Goal: Task Accomplishment & Management: Manage account settings

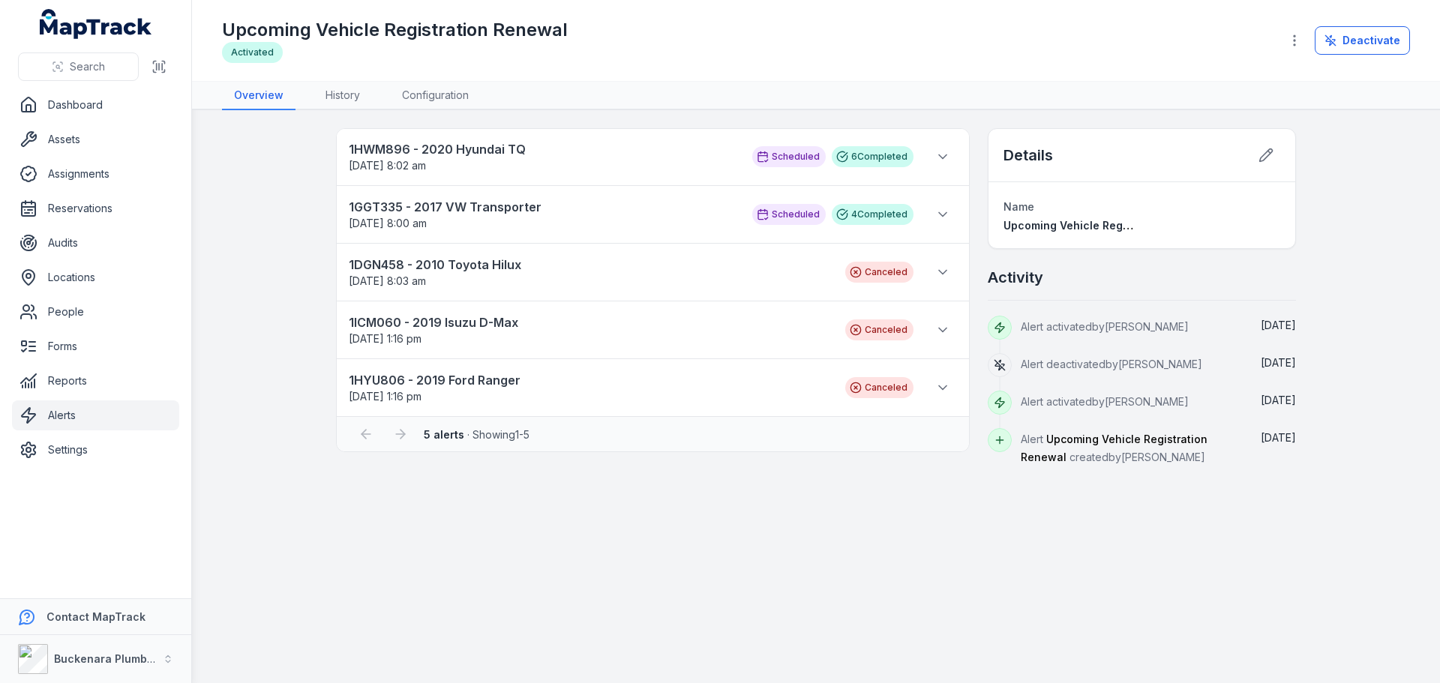
click at [66, 416] on link "Alerts" at bounding box center [95, 415] width 167 height 30
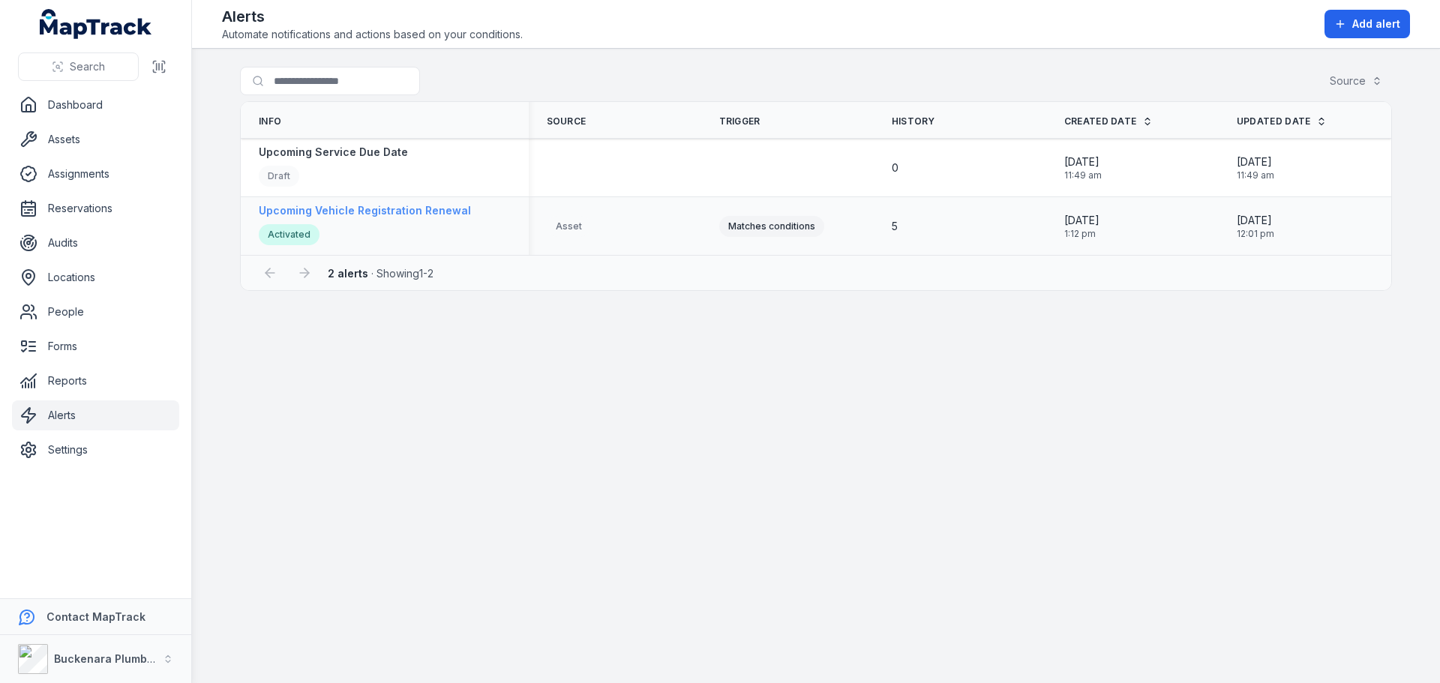
click at [406, 213] on strong "Upcoming Vehicle Registration Renewal" at bounding box center [365, 210] width 212 height 15
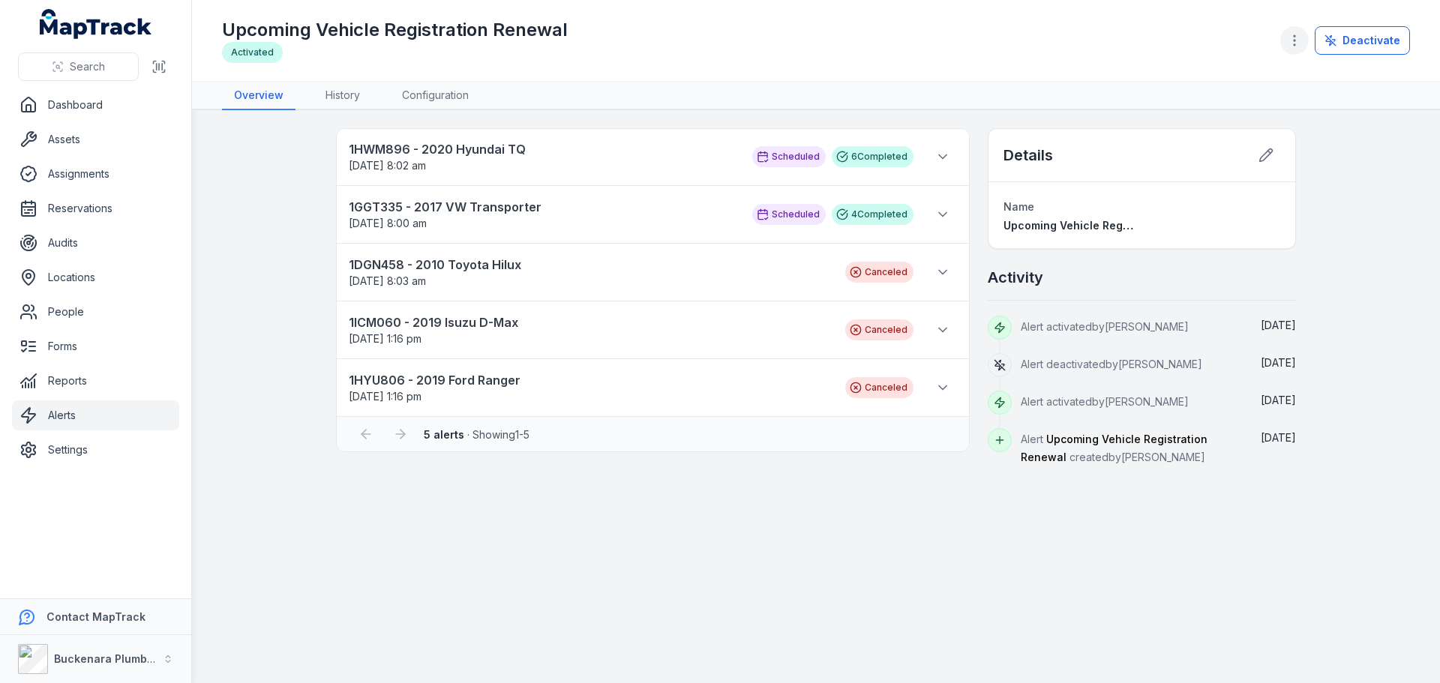
click at [1302, 40] on icon "button" at bounding box center [1294, 40] width 15 height 15
click at [1173, 79] on div "Duplicate alert" at bounding box center [1222, 80] width 168 height 27
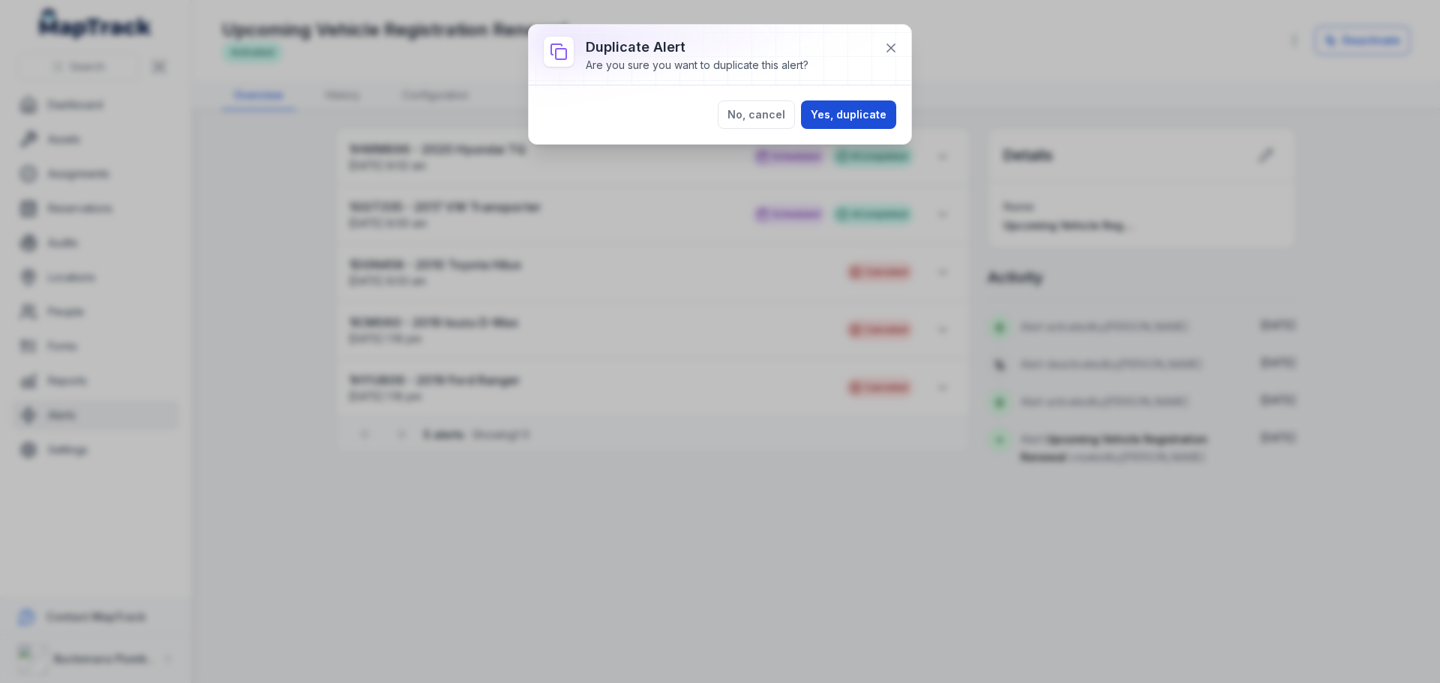
click at [846, 107] on button "Yes, duplicate" at bounding box center [848, 114] width 95 height 28
click at [850, 112] on button "Yes, duplicate" at bounding box center [848, 114] width 95 height 28
click at [262, 219] on div "Duplicate alert Are you sure you want to duplicate this alert? No, cancel Yes, …" at bounding box center [720, 341] width 1440 height 683
click at [898, 49] on button at bounding box center [891, 48] width 28 height 28
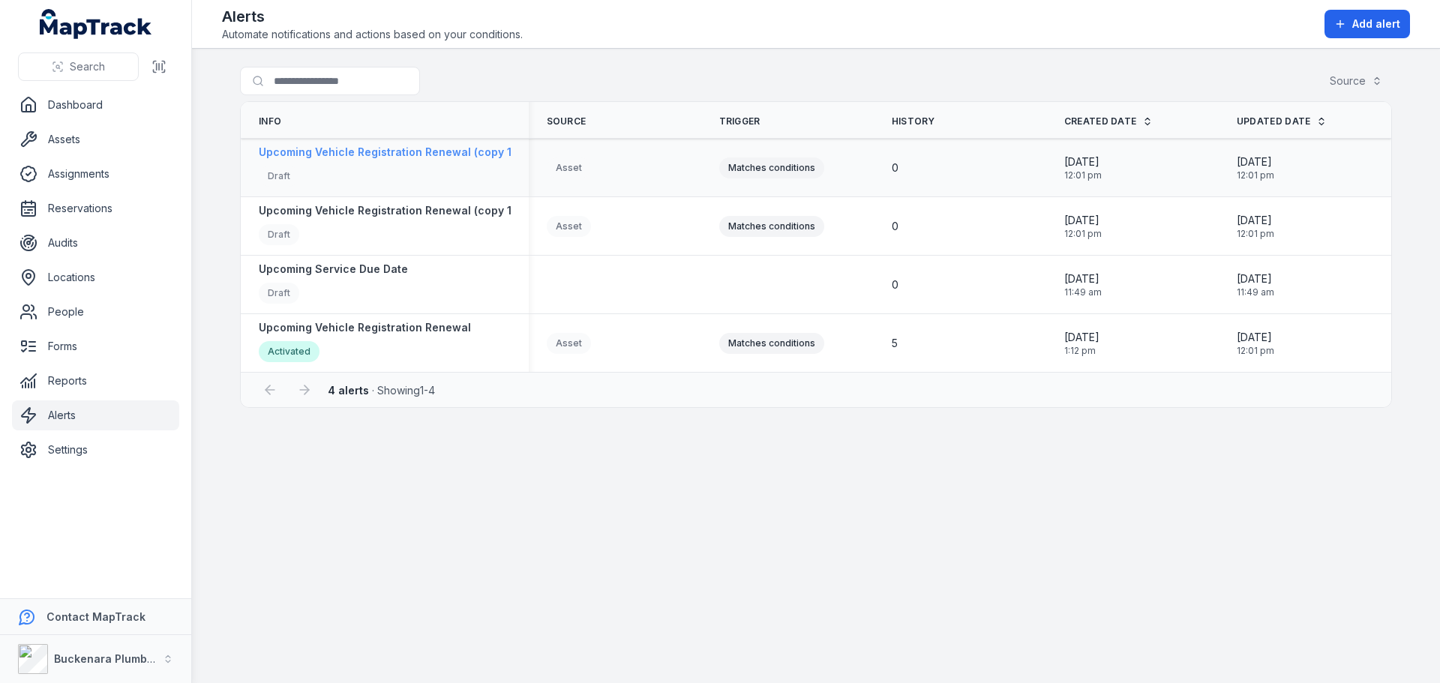
click at [433, 148] on strong "Upcoming Vehicle Registration Renewal (copy 1)" at bounding box center [387, 152] width 256 height 15
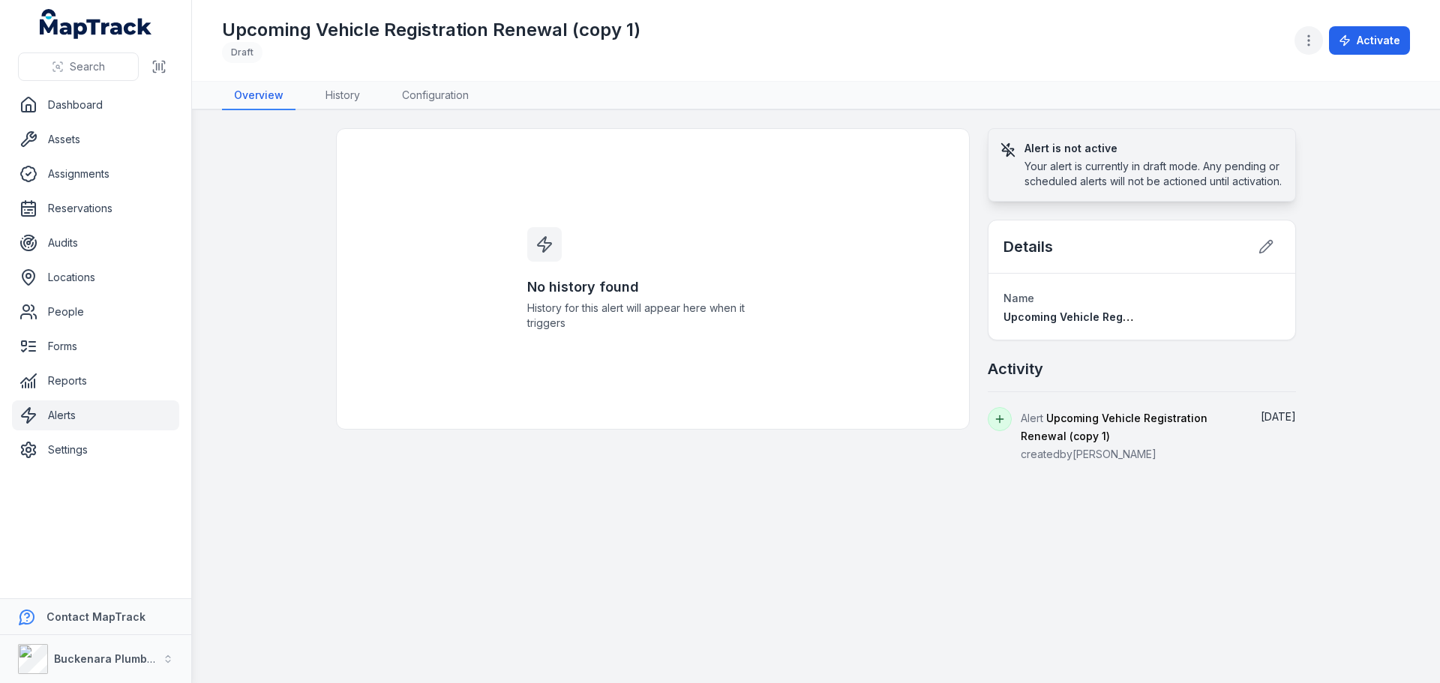
click at [1311, 33] on button "button" at bounding box center [1308, 40] width 28 height 28
click at [1248, 137] on div "Delete alert" at bounding box center [1234, 134] width 168 height 27
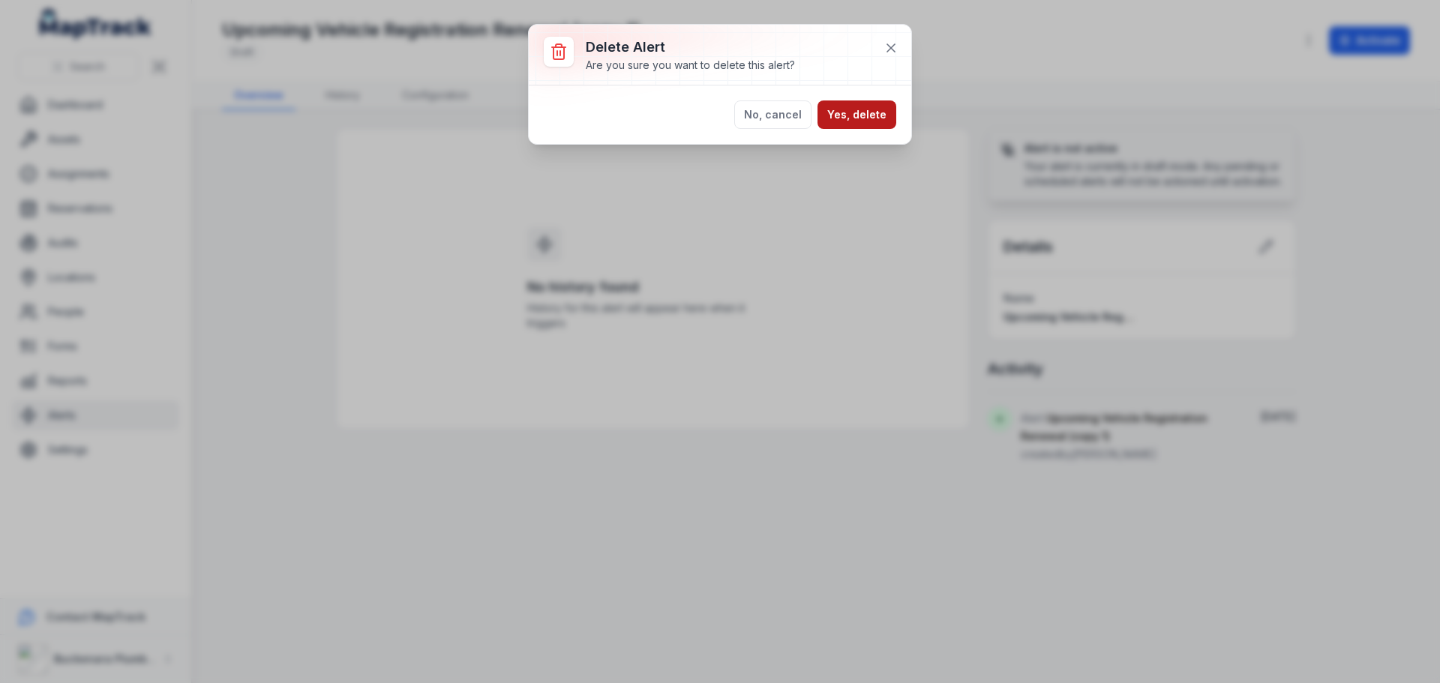
click at [861, 109] on button "Yes, delete" at bounding box center [856, 114] width 79 height 28
